Goal: Find specific page/section: Find specific page/section

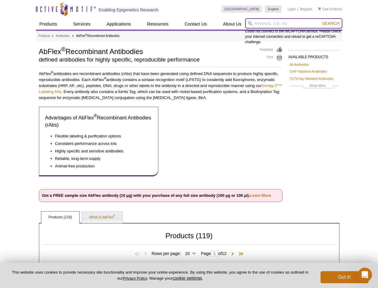
click at [294, 23] on input "search" at bounding box center [293, 23] width 97 height 10
click at [331, 23] on span "Search" at bounding box center [330, 23] width 17 height 5
click at [136, 254] on span at bounding box center [138, 254] width 9 height 6
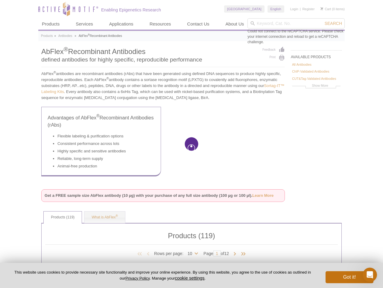
click at [143, 254] on div at bounding box center [191, 144] width 383 height 288
click at [186, 254] on div at bounding box center [191, 144] width 383 height 288
click at [235, 254] on div at bounding box center [191, 144] width 383 height 288
click at [242, 254] on div at bounding box center [191, 144] width 383 height 288
click at [188, 277] on button "cookie settings" at bounding box center [190, 277] width 30 height 5
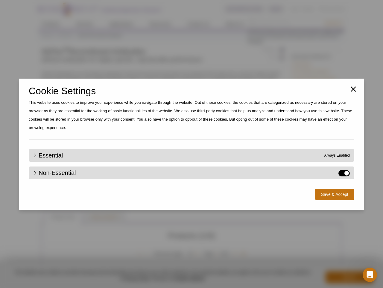
click at [345, 277] on div "Close Cookie Settings This website uses cookies to improve your experience whil…" at bounding box center [191, 144] width 383 height 288
click at [365, 274] on div "Open Intercom Messenger" at bounding box center [370, 274] width 20 height 20
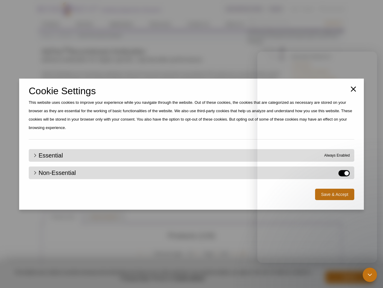
click at [333, 23] on div "Close Cookie Settings This website uses cookies to improve your experience whil…" at bounding box center [191, 144] width 383 height 288
